Goal: Task Accomplishment & Management: Use online tool/utility

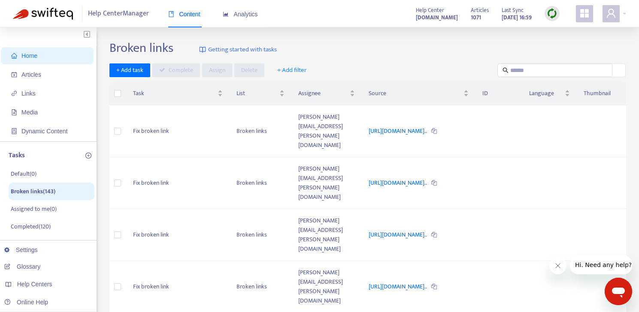
click at [29, 57] on span "Home" at bounding box center [29, 55] width 16 height 7
click at [29, 59] on span "Home" at bounding box center [49, 55] width 76 height 17
click at [30, 57] on span "Home" at bounding box center [29, 55] width 16 height 7
click at [48, 16] on img at bounding box center [43, 14] width 60 height 12
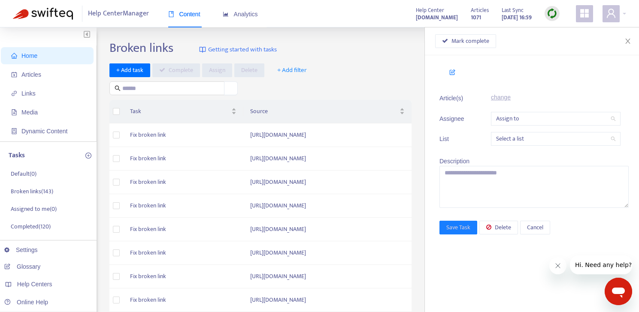
click at [35, 55] on span "Home" at bounding box center [29, 55] width 16 height 7
click at [627, 43] on icon "close" at bounding box center [627, 41] width 7 height 7
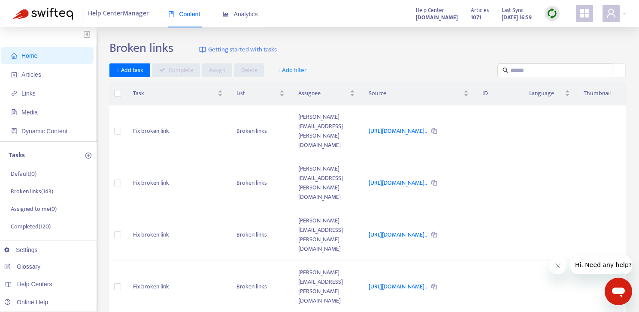
click at [39, 52] on span "Home" at bounding box center [49, 55] width 76 height 17
click at [30, 55] on span "Home" at bounding box center [29, 55] width 16 height 7
click at [40, 12] on img at bounding box center [43, 14] width 60 height 12
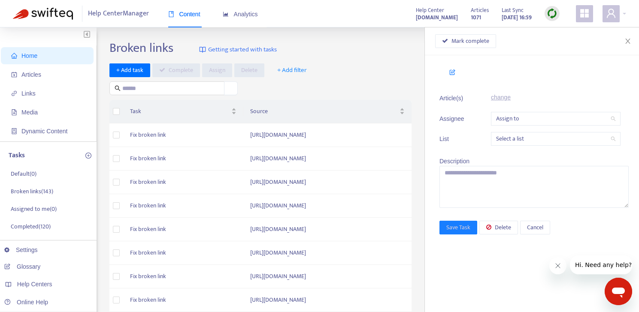
click at [27, 64] on span "Home" at bounding box center [49, 55] width 76 height 17
click at [27, 59] on span "Home" at bounding box center [49, 55] width 76 height 17
click at [628, 43] on icon "close" at bounding box center [627, 41] width 7 height 7
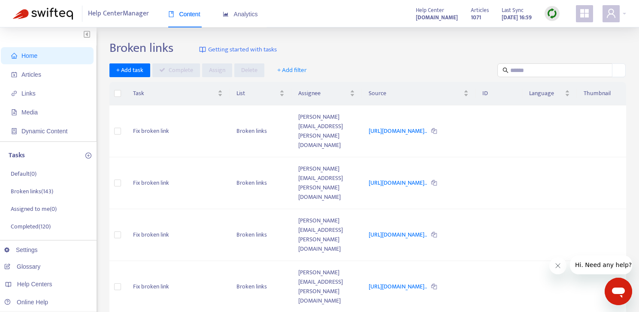
click at [555, 17] on img at bounding box center [552, 13] width 11 height 11
click at [559, 28] on link "Quick Sync" at bounding box center [569, 31] width 36 height 10
click at [45, 14] on img at bounding box center [43, 14] width 60 height 12
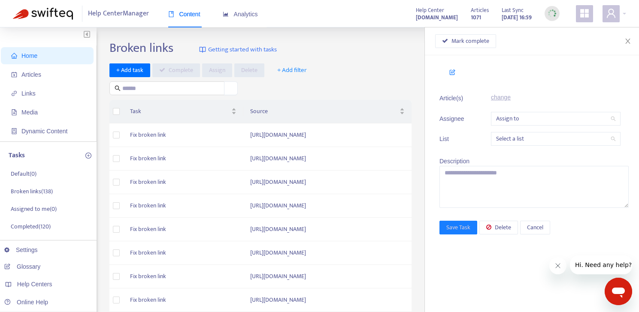
click at [35, 54] on span "Home" at bounding box center [29, 55] width 16 height 7
click at [623, 44] on button "Close" at bounding box center [628, 41] width 12 height 8
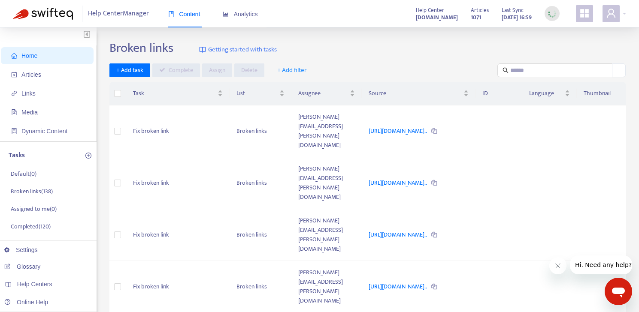
scroll to position [230, 0]
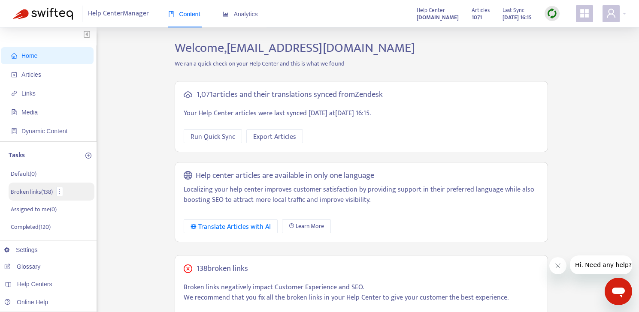
click at [48, 192] on p "Broken links ( 138 )" at bounding box center [32, 191] width 42 height 9
click at [33, 192] on p "Broken links ( 138 )" at bounding box center [32, 191] width 42 height 9
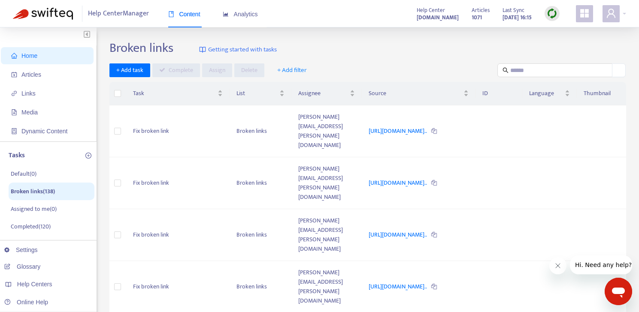
click at [296, 71] on span "+ Add filter" at bounding box center [292, 70] width 30 height 10
click at [339, 63] on div "+ Add task Complete Assign Delete + Add filter" at bounding box center [367, 70] width 517 height 14
click at [469, 129] on div "https://admin-support-resolver.zendesk.com/hc/en-ca/articles/358..." at bounding box center [419, 131] width 100 height 9
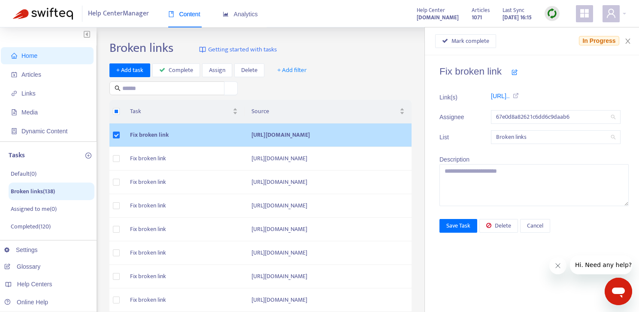
click at [636, 43] on div "Mark complete In Progress" at bounding box center [532, 41] width 214 height 28
click at [628, 41] on icon "close" at bounding box center [627, 41] width 7 height 7
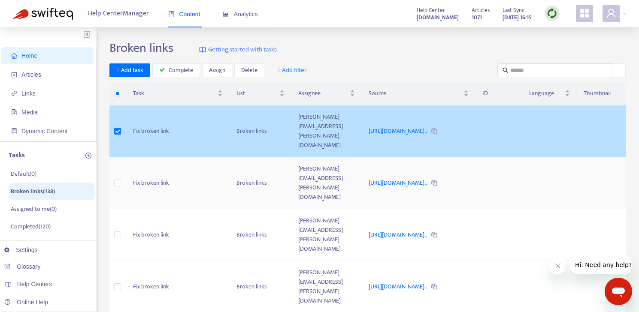
click at [502, 176] on td at bounding box center [498, 183] width 46 height 52
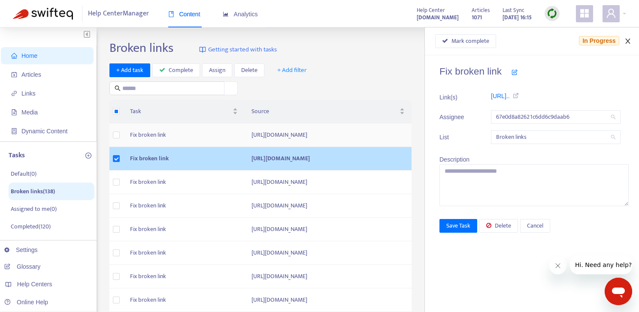
click at [630, 41] on icon "close" at bounding box center [627, 41] width 7 height 7
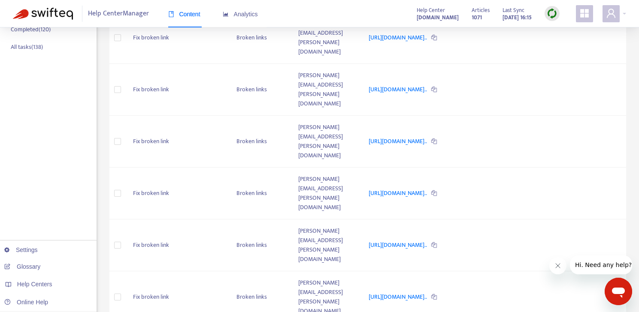
scroll to position [230, 0]
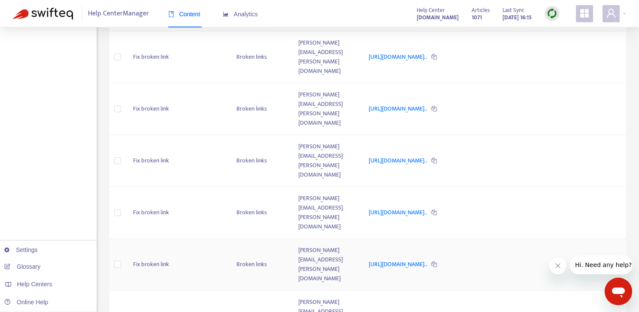
click at [505, 239] on td at bounding box center [498, 265] width 46 height 52
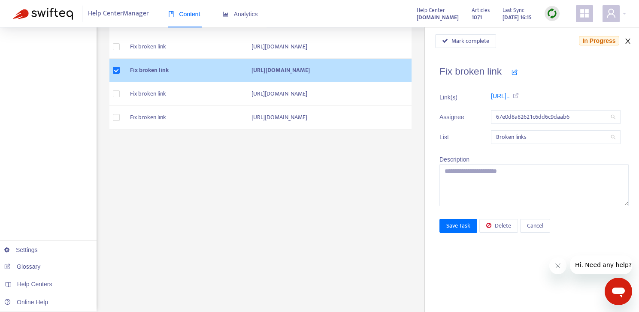
click at [631, 39] on icon "close" at bounding box center [627, 41] width 7 height 7
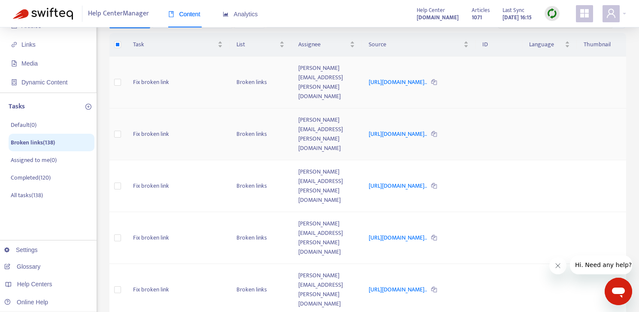
scroll to position [48, 0]
click at [475, 89] on td "https://admin-support-resolver.zendesk.com/hc/en-ca/articles/358..." at bounding box center [419, 83] width 114 height 52
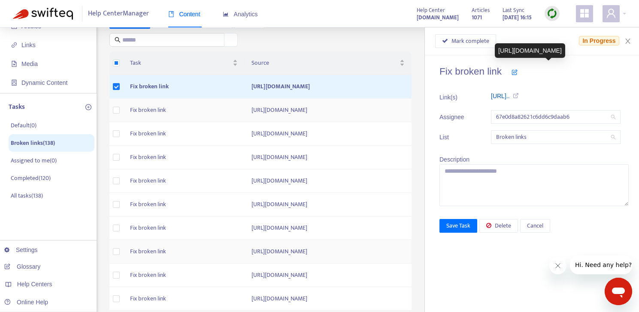
click at [510, 95] on link "https://admin-support-resolver.zend..." at bounding box center [500, 96] width 19 height 7
click at [626, 36] on div "Mark complete In Progress" at bounding box center [531, 41] width 193 height 14
click at [626, 41] on icon "close" at bounding box center [627, 41] width 7 height 7
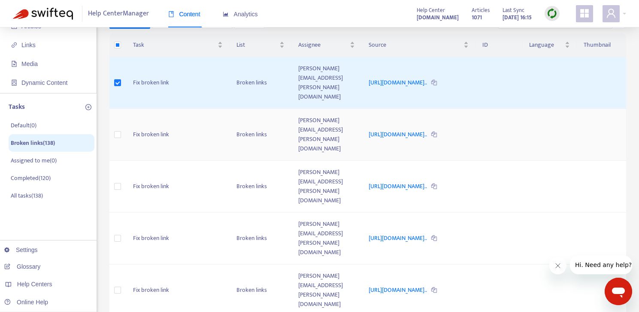
click at [390, 130] on div "https://admin-support-resolver.zendesk.com/hc/en-ca/articles/358..." at bounding box center [419, 134] width 100 height 9
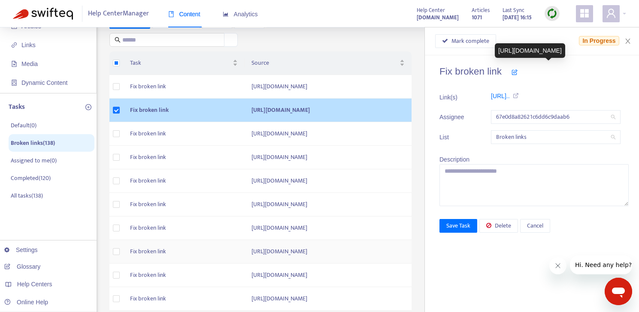
click at [519, 94] on icon at bounding box center [514, 96] width 9 height 6
click at [452, 109] on ul "Link(s) https://admin-support-resolver.zend... Assignee 67e0d8a82621c6dd6c9daab…" at bounding box center [533, 118] width 189 height 62
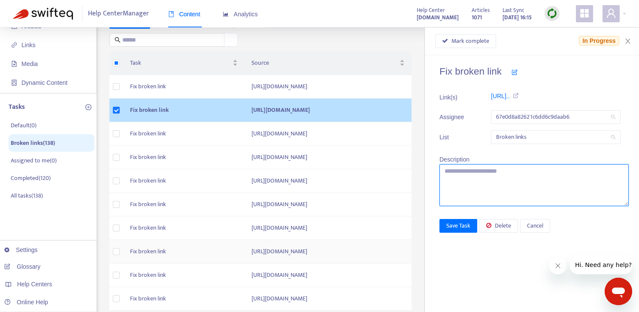
click at [464, 178] on textarea at bounding box center [533, 185] width 189 height 42
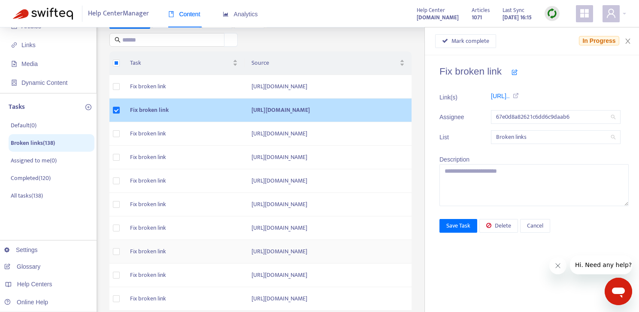
click at [514, 73] on icon at bounding box center [514, 72] width 6 height 6
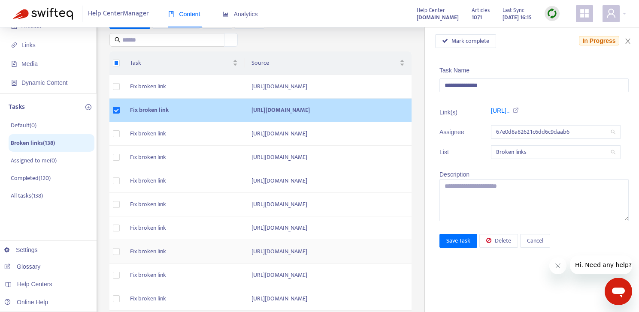
click at [472, 72] on div "Task Name" at bounding box center [533, 70] width 189 height 9
click at [510, 109] on link "https://admin-support-resolver.zend..." at bounding box center [500, 110] width 19 height 7
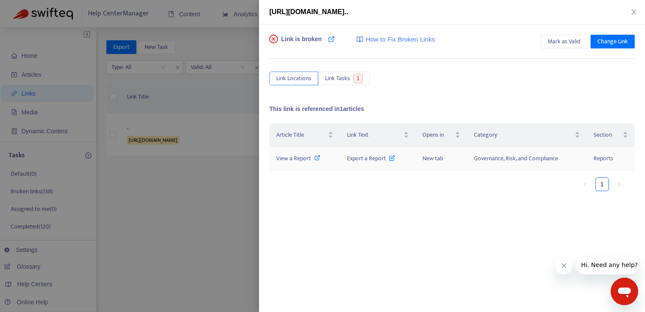
click at [314, 158] on icon at bounding box center [317, 158] width 6 height 6
click at [636, 9] on icon "close" at bounding box center [634, 12] width 7 height 7
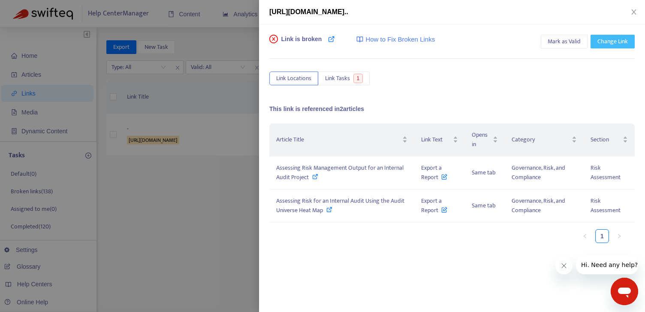
click at [608, 45] on span "Change Link" at bounding box center [613, 41] width 30 height 9
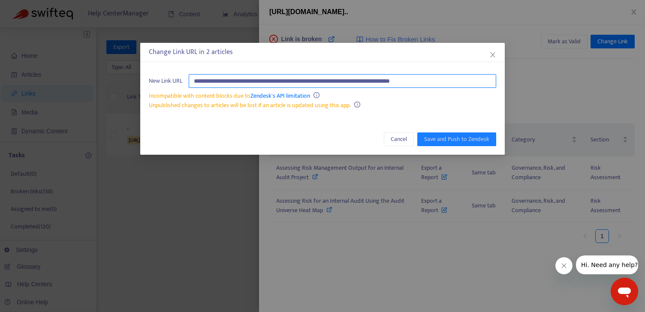
drag, startPoint x: 463, startPoint y: 83, endPoint x: 458, endPoint y: 73, distance: 10.8
click at [458, 73] on div "**********" at bounding box center [322, 92] width 365 height 53
paste input "**********"
type input "**********"
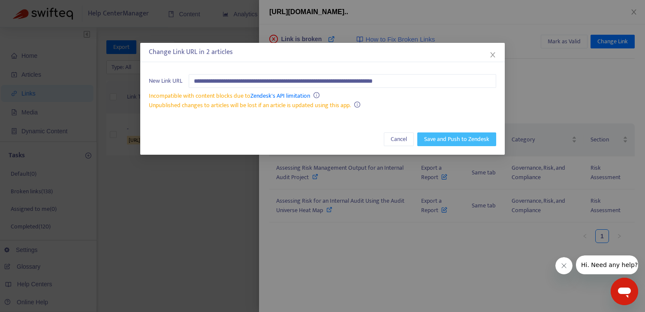
click at [466, 139] on span "Save and Push to Zendesk" at bounding box center [456, 139] width 65 height 9
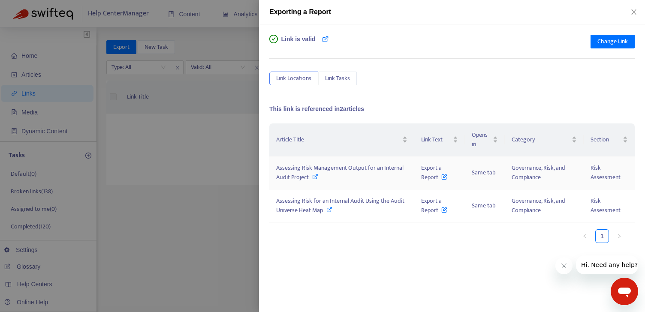
click at [378, 173] on div "Assessing Risk Management Output for an Internal Audit Project" at bounding box center [341, 172] width 131 height 19
click at [634, 11] on icon "close" at bounding box center [634, 12] width 7 height 7
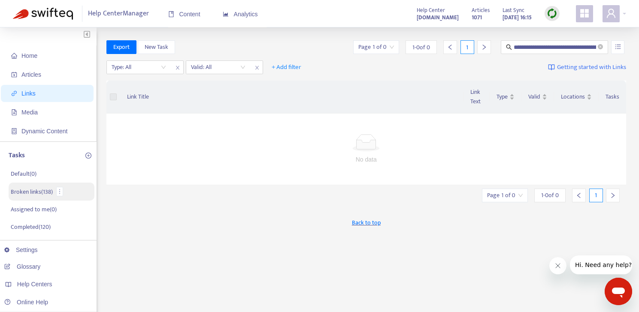
click at [33, 192] on p "Broken links ( 138 )" at bounding box center [32, 191] width 42 height 9
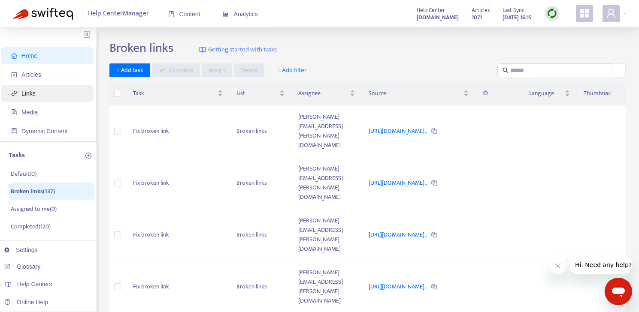
click at [43, 94] on span "Links" at bounding box center [49, 93] width 76 height 17
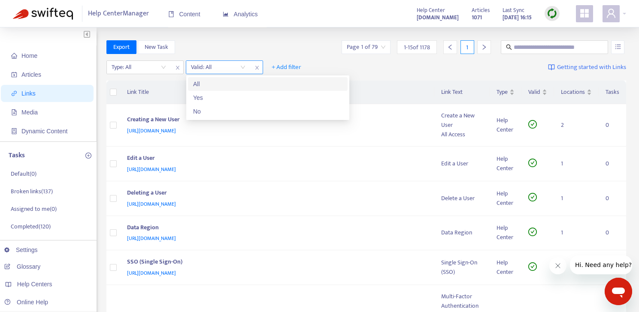
click at [208, 70] on input "search" at bounding box center [218, 67] width 54 height 13
click at [205, 107] on div "No" at bounding box center [267, 111] width 149 height 9
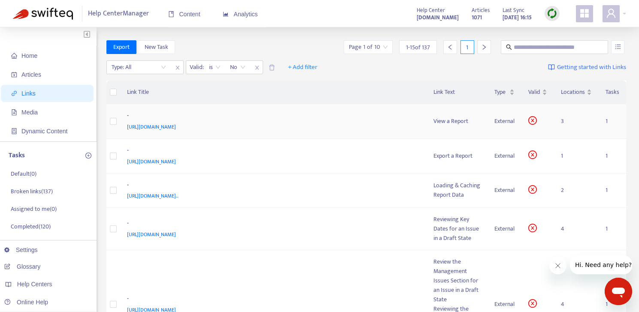
click at [400, 130] on div "https://admin-support-resolver.zendesk.com/hc/en-ca/articles/35865258740500-Vie…" at bounding box center [272, 126] width 290 height 9
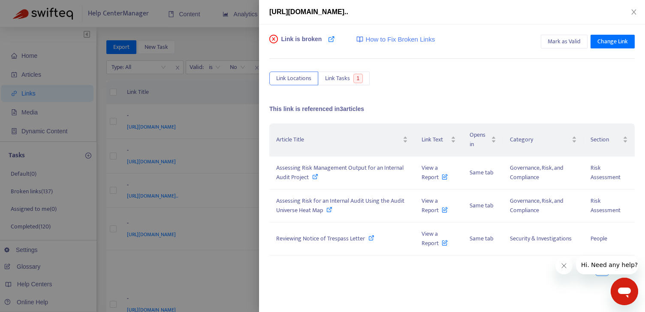
click at [618, 30] on div "Link is broken How to Fix Broken Links Mark as Valid Change Link Link Locations…" at bounding box center [452, 168] width 386 height 288
click at [614, 43] on span "Change Link" at bounding box center [613, 41] width 30 height 9
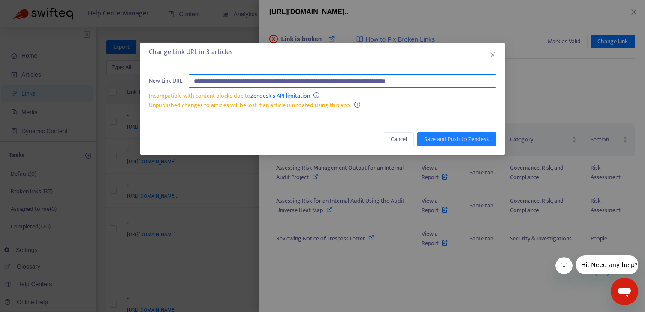
drag, startPoint x: 461, startPoint y: 82, endPoint x: 478, endPoint y: 82, distance: 16.7
click at [478, 82] on input "**********" at bounding box center [343, 81] width 308 height 14
drag, startPoint x: 478, startPoint y: 82, endPoint x: 235, endPoint y: 74, distance: 243.0
click at [235, 74] on input "**********" at bounding box center [343, 81] width 308 height 14
paste input "text"
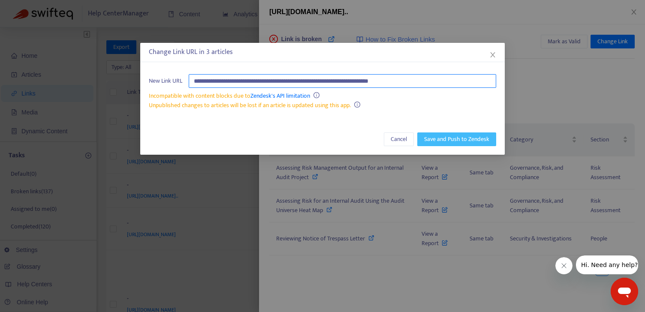
type input "**********"
click at [439, 140] on span "Save and Push to Zendesk" at bounding box center [456, 139] width 65 height 9
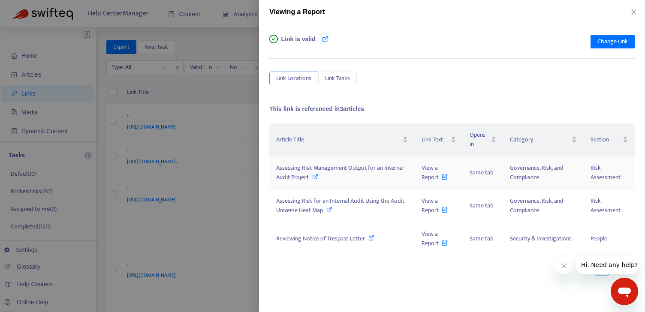
click at [334, 169] on span "Assessing Risk Management Output for an Internal Audit Project" at bounding box center [339, 172] width 127 height 19
click at [334, 209] on div "Assessing Risk for an Internal Audit Using the Audit Universe Heat Map" at bounding box center [342, 206] width 132 height 19
click at [370, 233] on td "Reviewing Notice of Trespass Letter" at bounding box center [341, 239] width 145 height 33
click at [370, 241] on span at bounding box center [372, 239] width 6 height 10
click at [632, 12] on icon "close" at bounding box center [634, 12] width 7 height 7
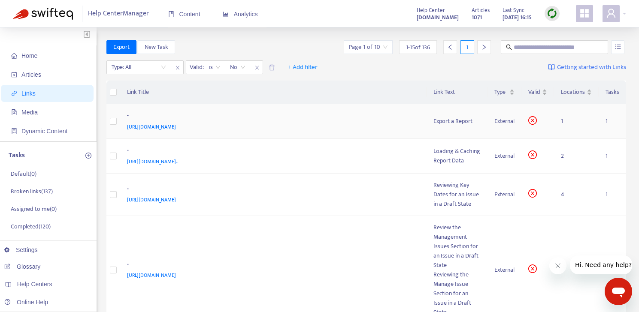
click at [356, 121] on div "-" at bounding box center [272, 116] width 290 height 11
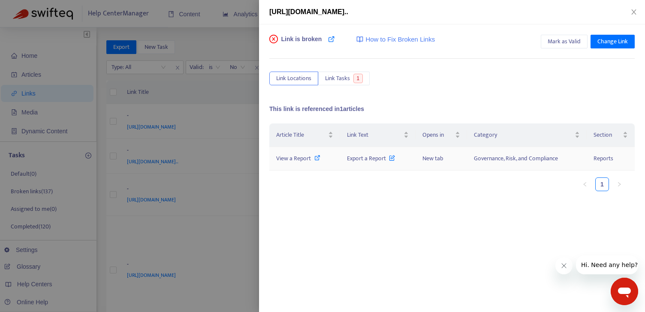
click at [316, 157] on icon at bounding box center [317, 158] width 6 height 6
click at [552, 45] on span "Mark as Valid" at bounding box center [564, 41] width 33 height 9
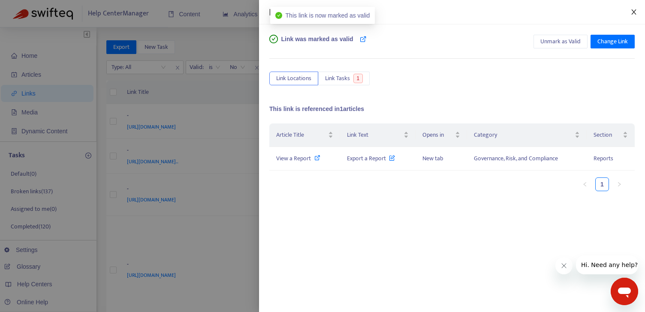
click at [638, 10] on button "Close" at bounding box center [634, 12] width 12 height 8
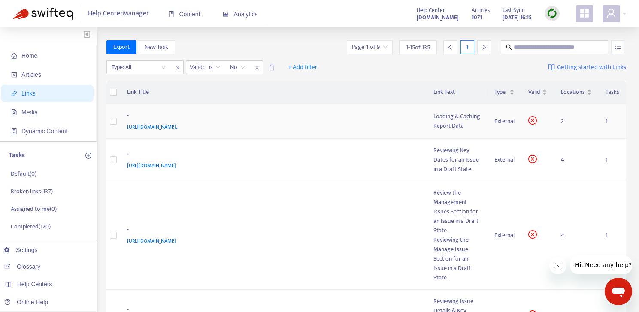
click at [396, 122] on div "https://admin-support-resolver.zendesk.com/hc/en-ca/articles/35865246094868-Loa…" at bounding box center [272, 126] width 290 height 9
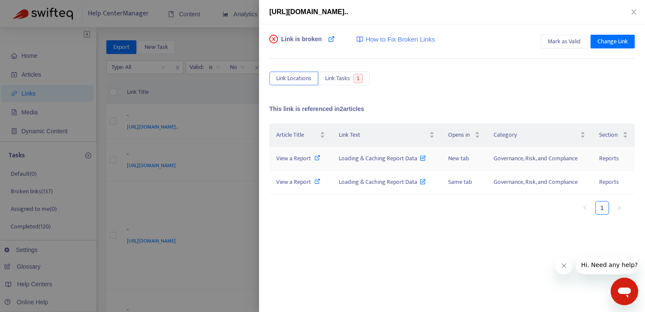
click at [321, 158] on div "View a Report" at bounding box center [300, 158] width 49 height 9
click at [620, 47] on button "Change Link" at bounding box center [613, 42] width 44 height 14
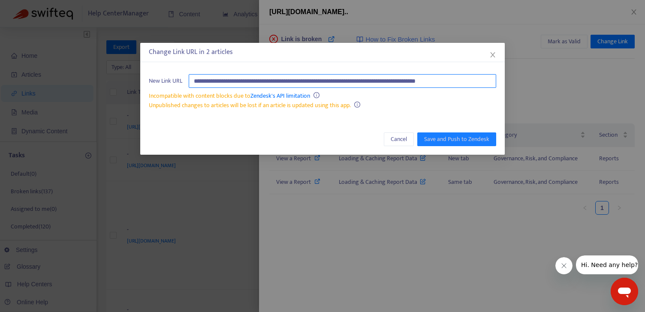
scroll to position [0, 17]
drag, startPoint x: 195, startPoint y: 81, endPoint x: 535, endPoint y: 81, distance: 340.2
click at [535, 81] on div "**********" at bounding box center [322, 156] width 645 height 312
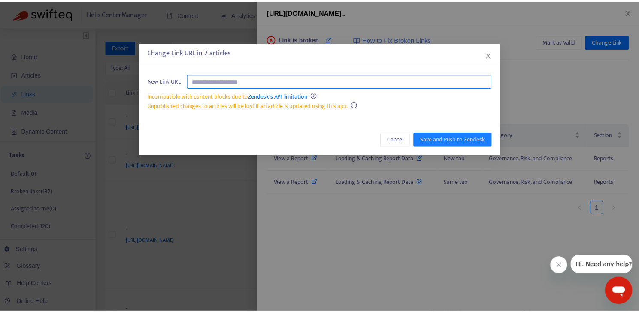
scroll to position [0, 0]
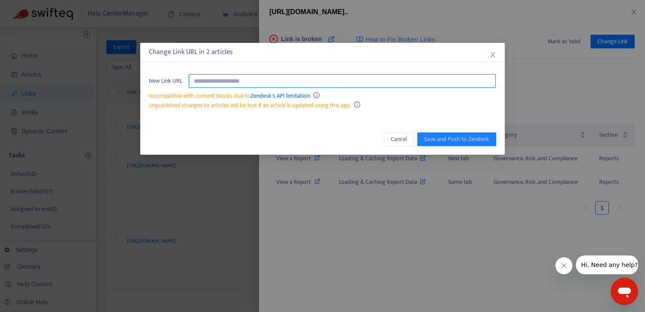
paste input "**********"
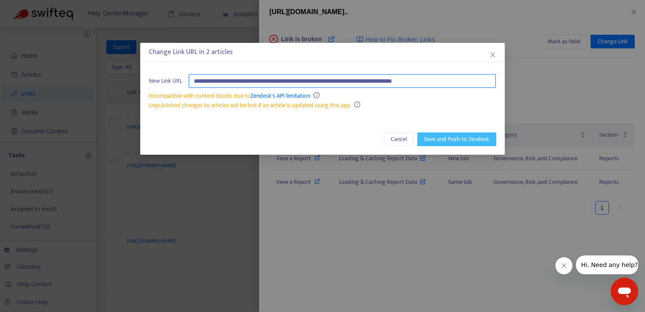
type input "**********"
click at [474, 139] on span "Save and Push to Zendesk" at bounding box center [456, 139] width 65 height 9
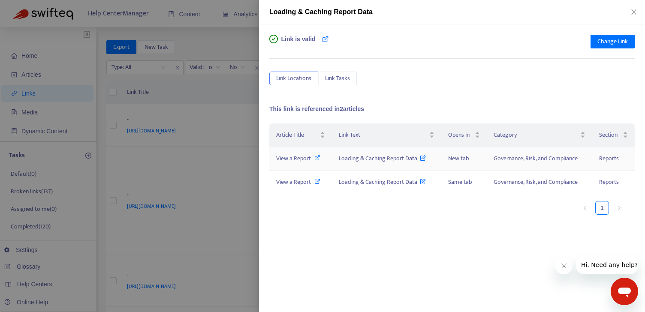
click at [310, 157] on span "View a Report" at bounding box center [293, 159] width 35 height 10
click at [635, 12] on icon "close" at bounding box center [634, 12] width 7 height 7
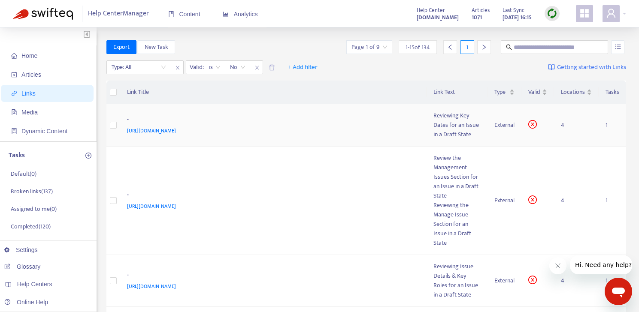
click at [326, 137] on td "- https://customer-resource-hub.zendesk.com/hc/en-ca/articles/39630400981268" at bounding box center [273, 125] width 307 height 42
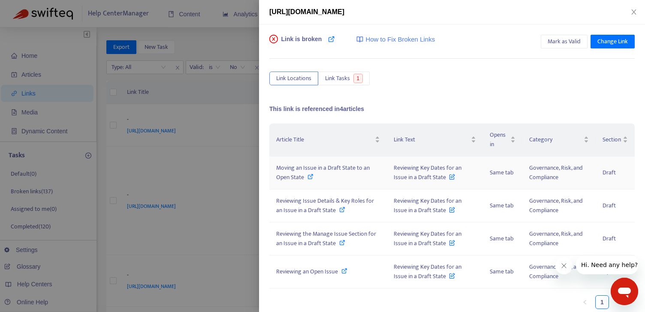
click at [449, 176] on icon at bounding box center [452, 174] width 6 height 9
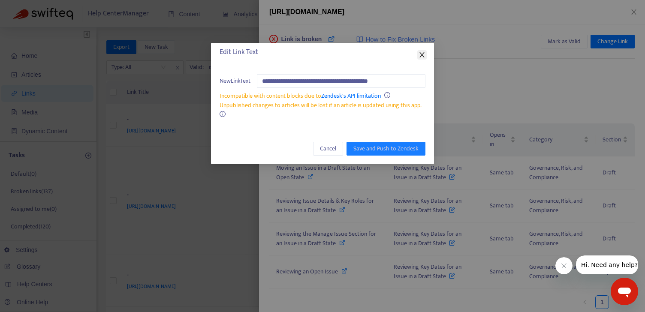
click at [423, 52] on icon "close" at bounding box center [422, 54] width 7 height 7
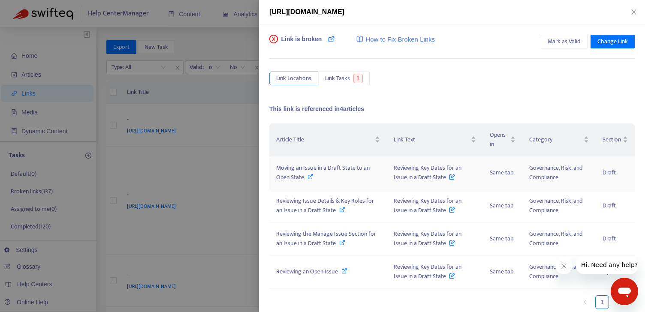
click at [441, 173] on span "Reviewing Key Dates for an Issue in a Draft State" at bounding box center [428, 172] width 68 height 19
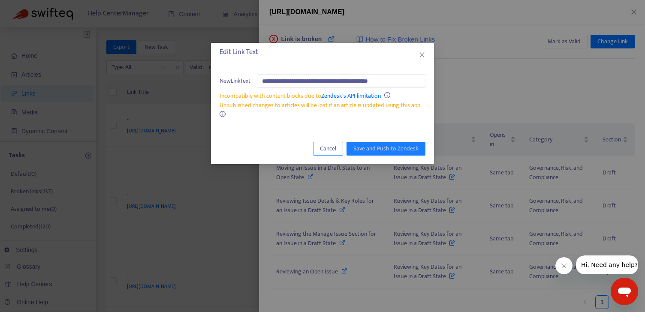
click at [332, 149] on span "Cancel" at bounding box center [328, 148] width 16 height 9
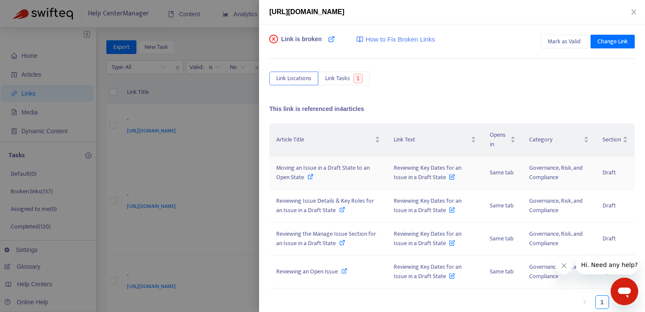
click at [405, 169] on span "Reviewing Key Dates for an Issue in a Draft State" at bounding box center [428, 172] width 68 height 19
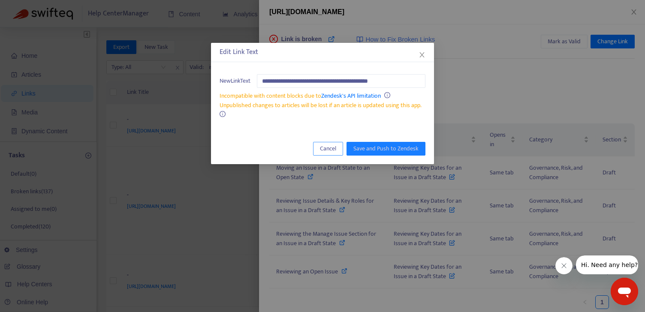
click at [338, 148] on button "Cancel" at bounding box center [328, 149] width 30 height 14
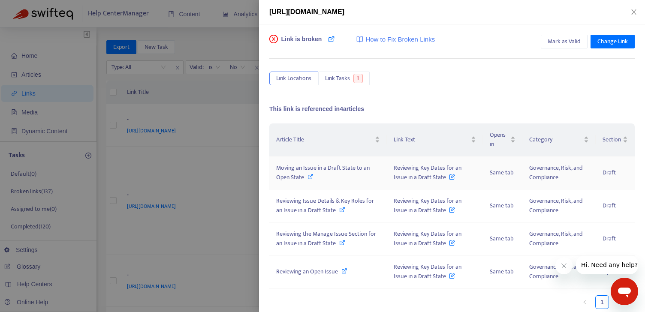
click at [311, 178] on icon at bounding box center [311, 177] width 6 height 6
click at [342, 209] on icon at bounding box center [342, 210] width 6 height 6
click at [342, 244] on icon at bounding box center [342, 243] width 6 height 6
click at [345, 273] on icon at bounding box center [345, 271] width 6 height 6
click at [633, 11] on icon "close" at bounding box center [634, 11] width 5 height 5
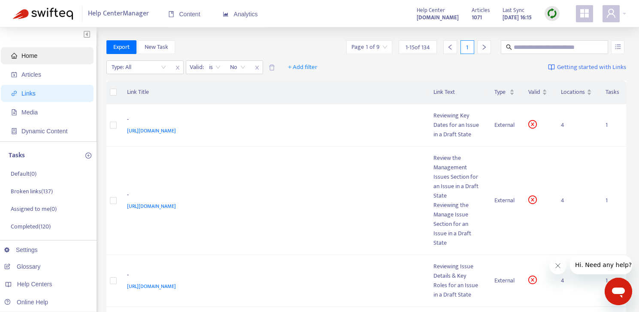
click at [29, 52] on span "Home" at bounding box center [29, 55] width 16 height 7
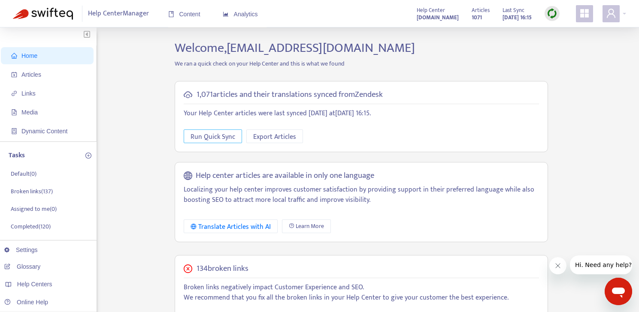
click at [221, 132] on span "Run Quick Sync" at bounding box center [212, 137] width 45 height 11
click at [35, 94] on span "Links" at bounding box center [28, 93] width 14 height 7
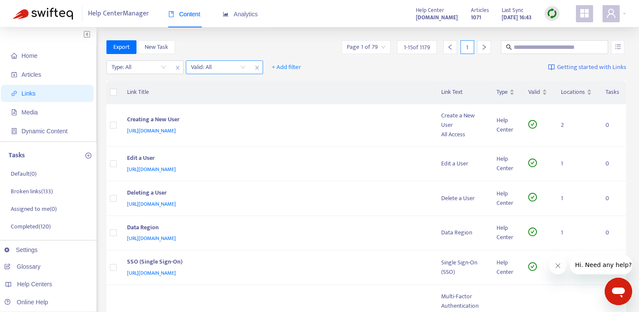
click at [207, 72] on input "search" at bounding box center [218, 67] width 54 height 13
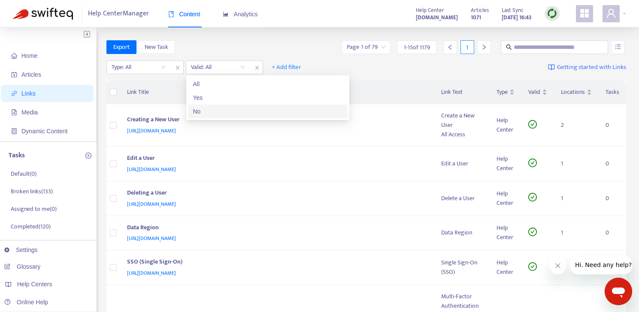
click at [201, 108] on div "No" at bounding box center [267, 111] width 149 height 9
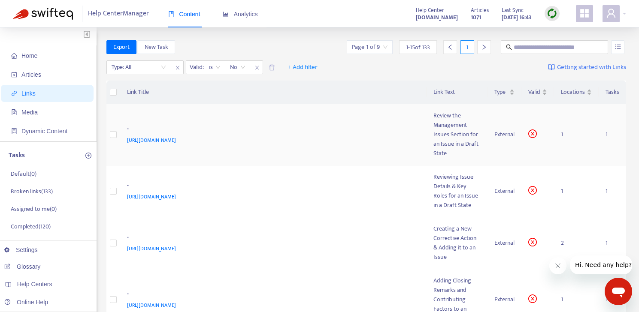
click at [457, 136] on div "Review the Management Issues Section for an Issue in a Draft State" at bounding box center [456, 134] width 47 height 47
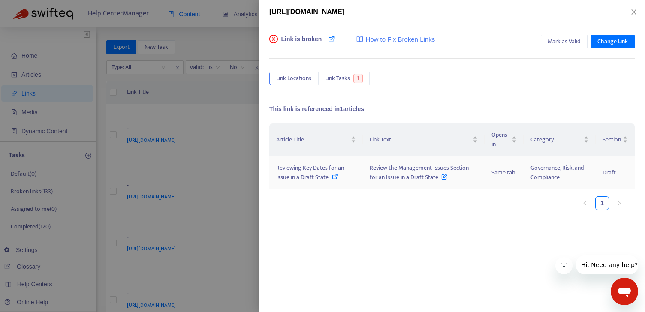
click at [339, 178] on div "Reviewing Key Dates for an Issue in a Draft State" at bounding box center [316, 172] width 80 height 19
click at [635, 3] on div "[URL][DOMAIN_NAME]" at bounding box center [452, 12] width 386 height 24
click at [636, 11] on icon "close" at bounding box center [634, 12] width 7 height 7
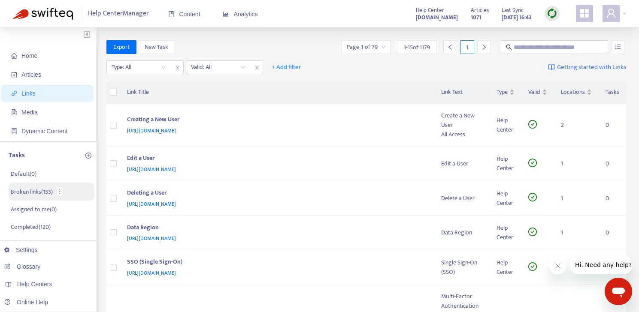
click at [48, 191] on p "Broken links ( 133 )" at bounding box center [32, 191] width 42 height 9
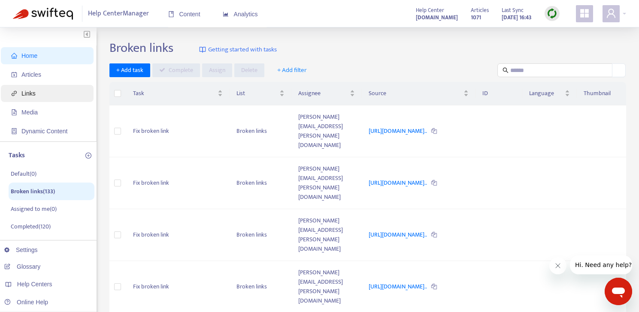
click at [25, 98] on span "Links" at bounding box center [49, 93] width 76 height 17
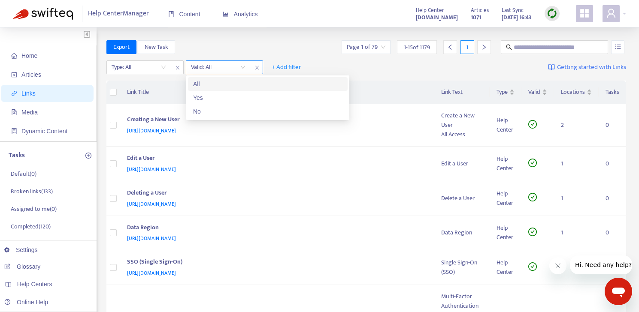
click at [203, 70] on input "search" at bounding box center [218, 67] width 54 height 13
click at [199, 115] on div "No" at bounding box center [267, 111] width 149 height 9
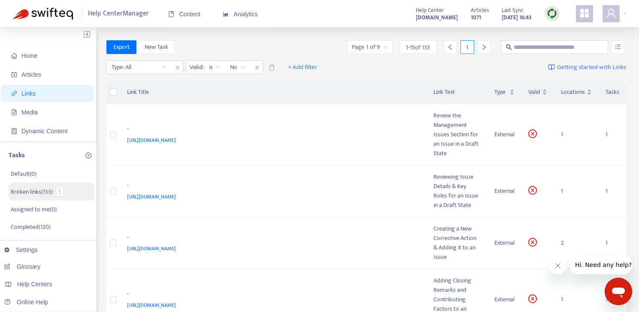
click at [41, 188] on p "Broken links ( 133 )" at bounding box center [32, 191] width 42 height 9
